Goal: Book appointment/travel/reservation

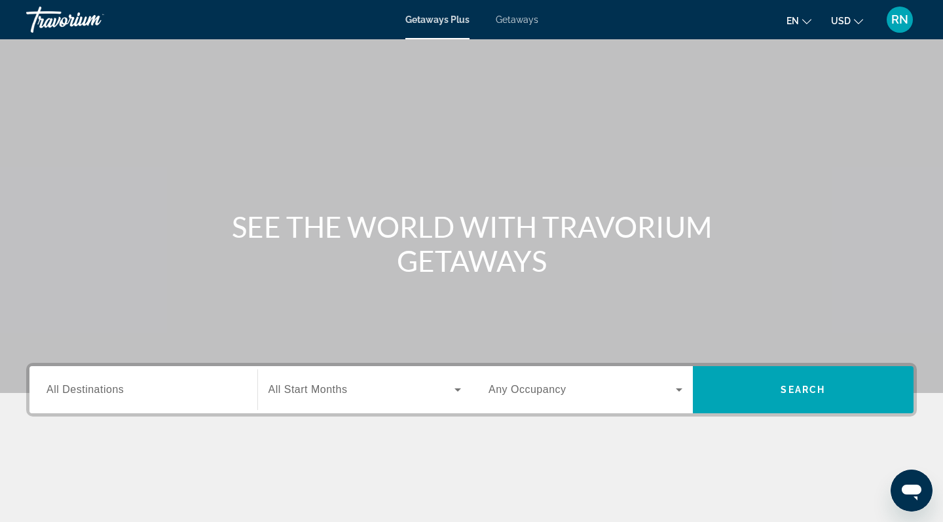
click at [528, 24] on span "Getaways" at bounding box center [517, 19] width 43 height 10
click at [808, 20] on icon "Change language" at bounding box center [806, 21] width 9 height 9
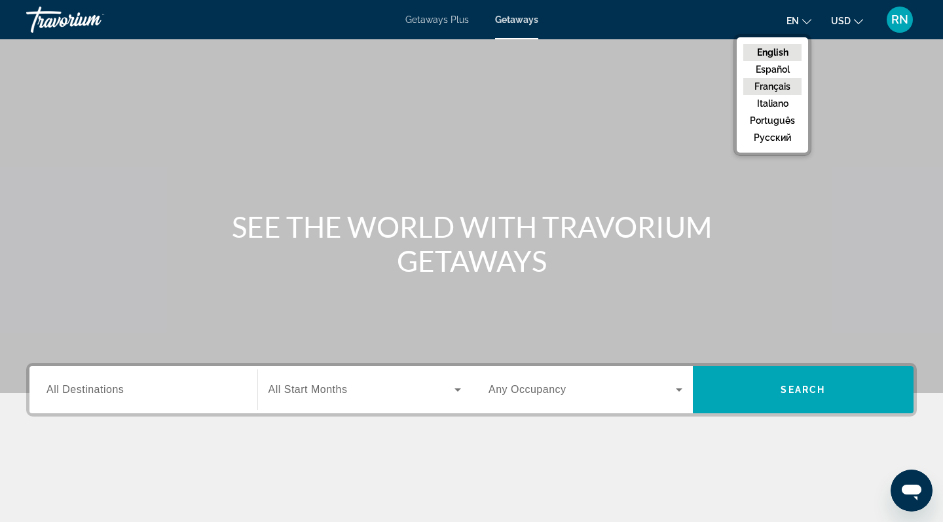
click at [774, 82] on button "Français" at bounding box center [772, 86] width 58 height 17
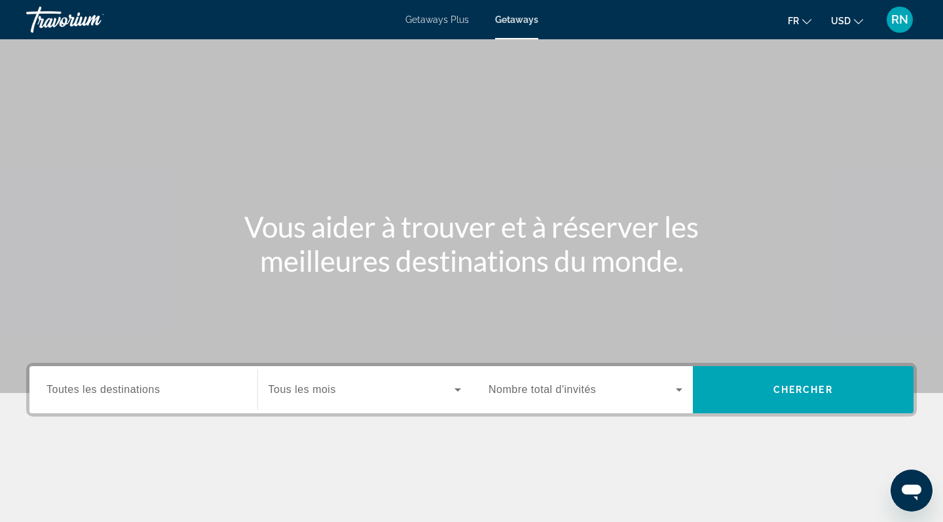
click at [592, 400] on div "Search widget" at bounding box center [586, 389] width 194 height 37
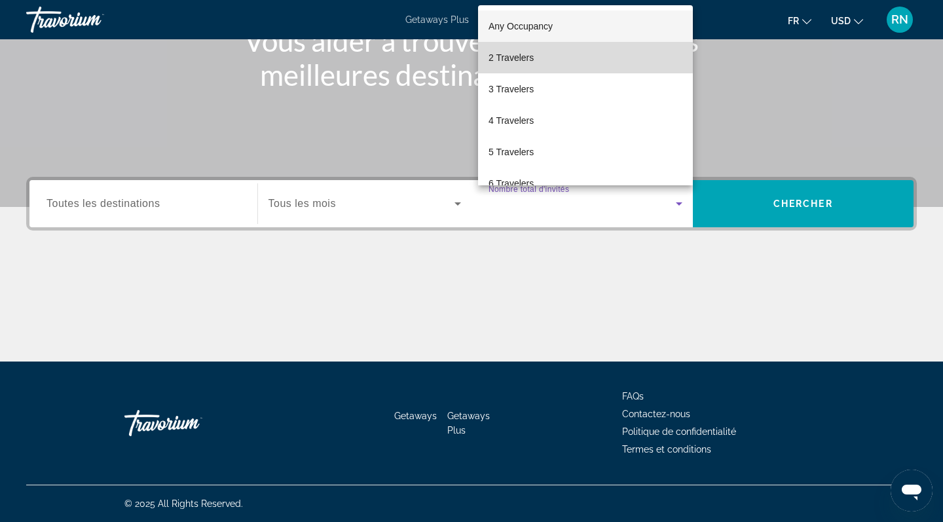
click at [521, 58] on span "2 Travelers" at bounding box center [511, 58] width 45 height 16
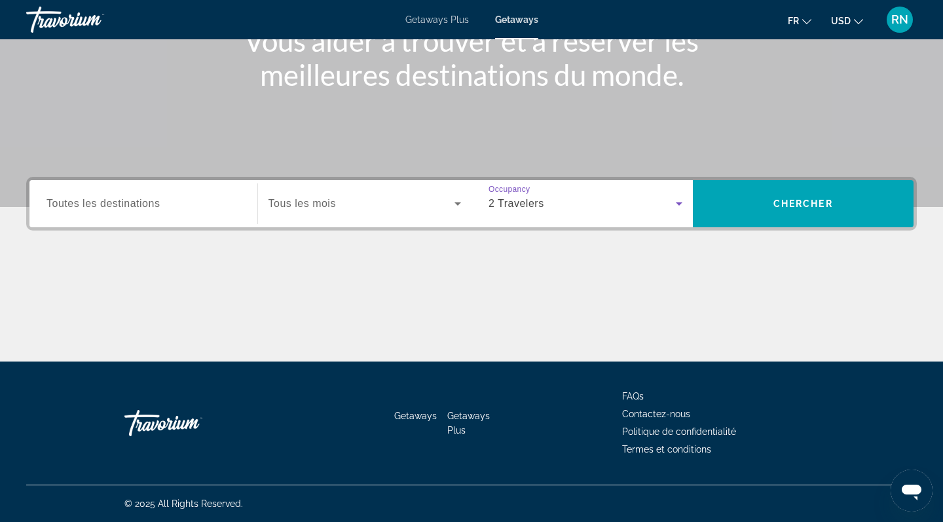
click at [378, 206] on span "Search widget" at bounding box center [362, 204] width 187 height 16
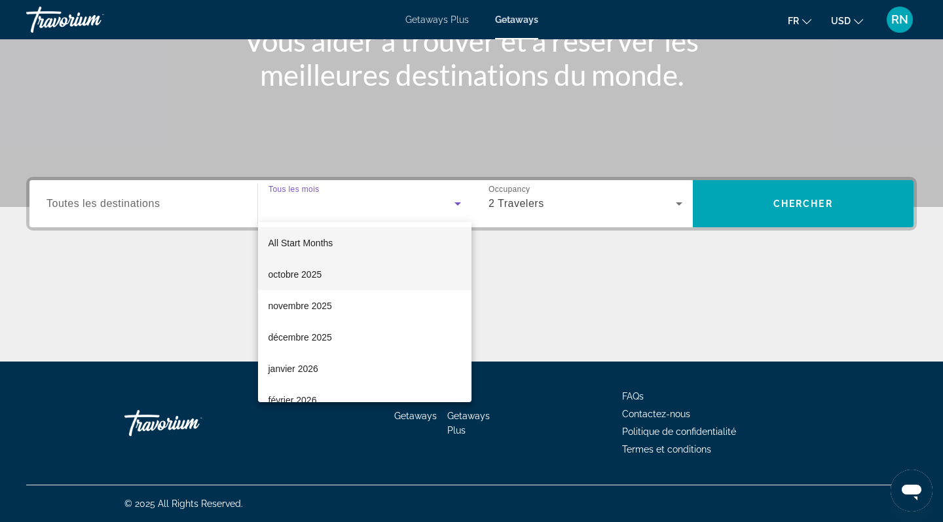
scroll to position [0, 0]
click at [343, 263] on mat-option "octobre 2025" at bounding box center [365, 274] width 214 height 31
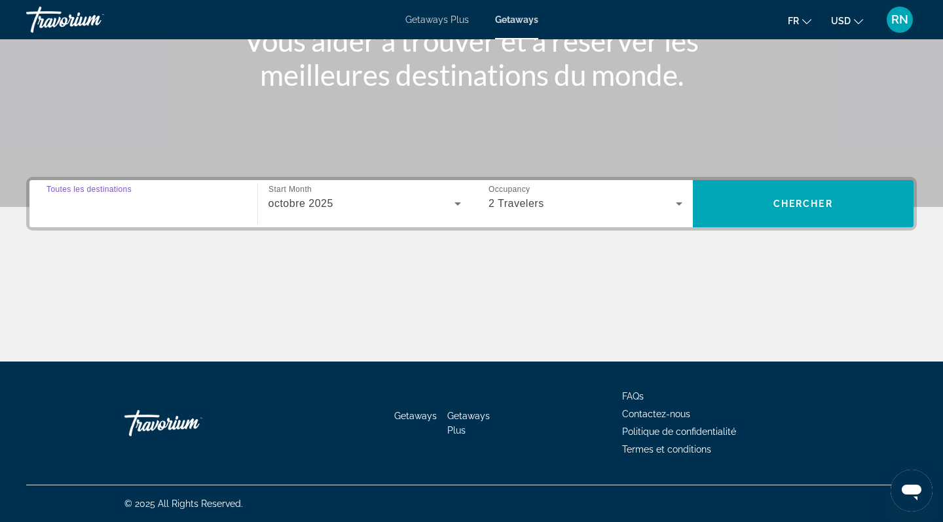
click at [207, 197] on input "Destination Toutes les destinations" at bounding box center [144, 205] width 194 height 16
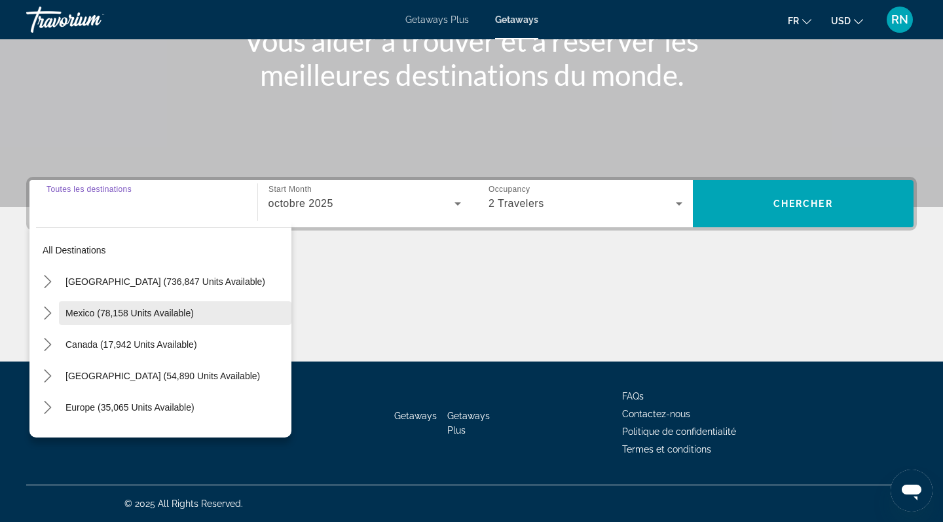
click at [179, 320] on span "Select destination: Mexico (78,158 units available)" at bounding box center [175, 312] width 233 height 31
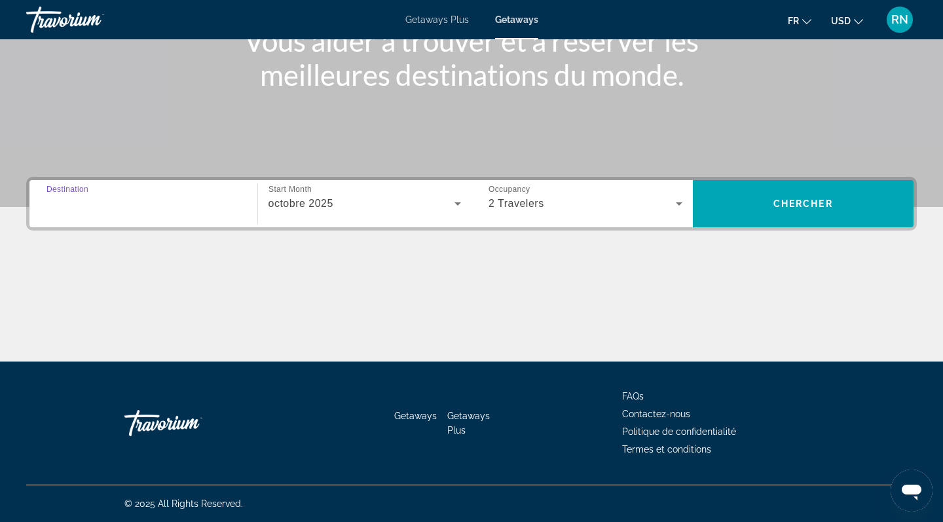
type input "**********"
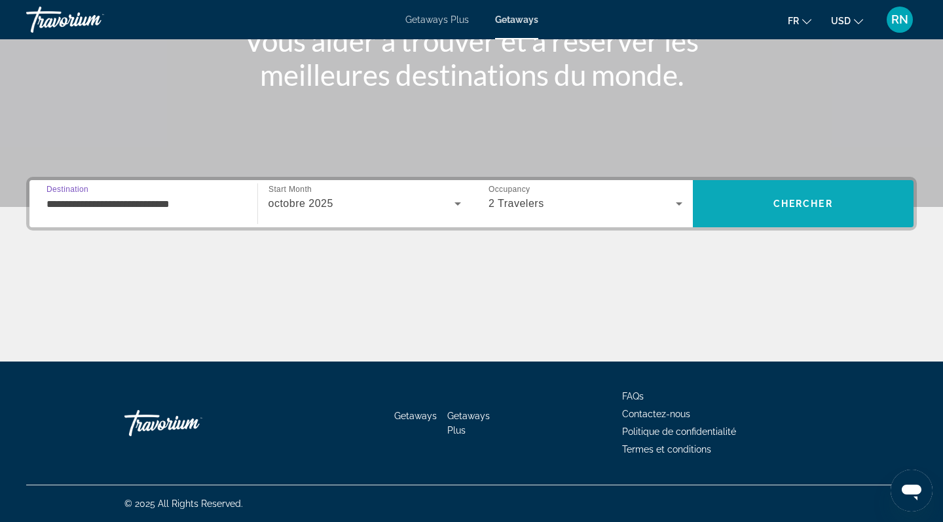
click at [810, 194] on span "Search" at bounding box center [803, 203] width 221 height 31
